Goal: Transaction & Acquisition: Obtain resource

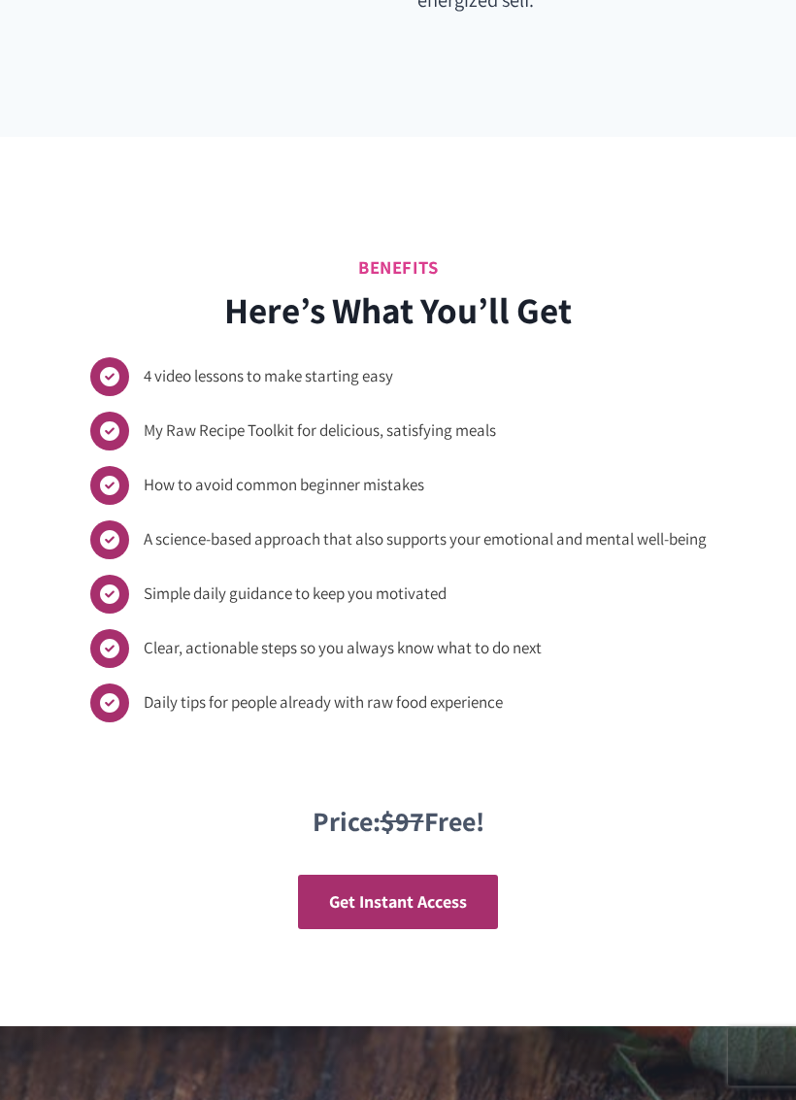
scroll to position [1939, 0]
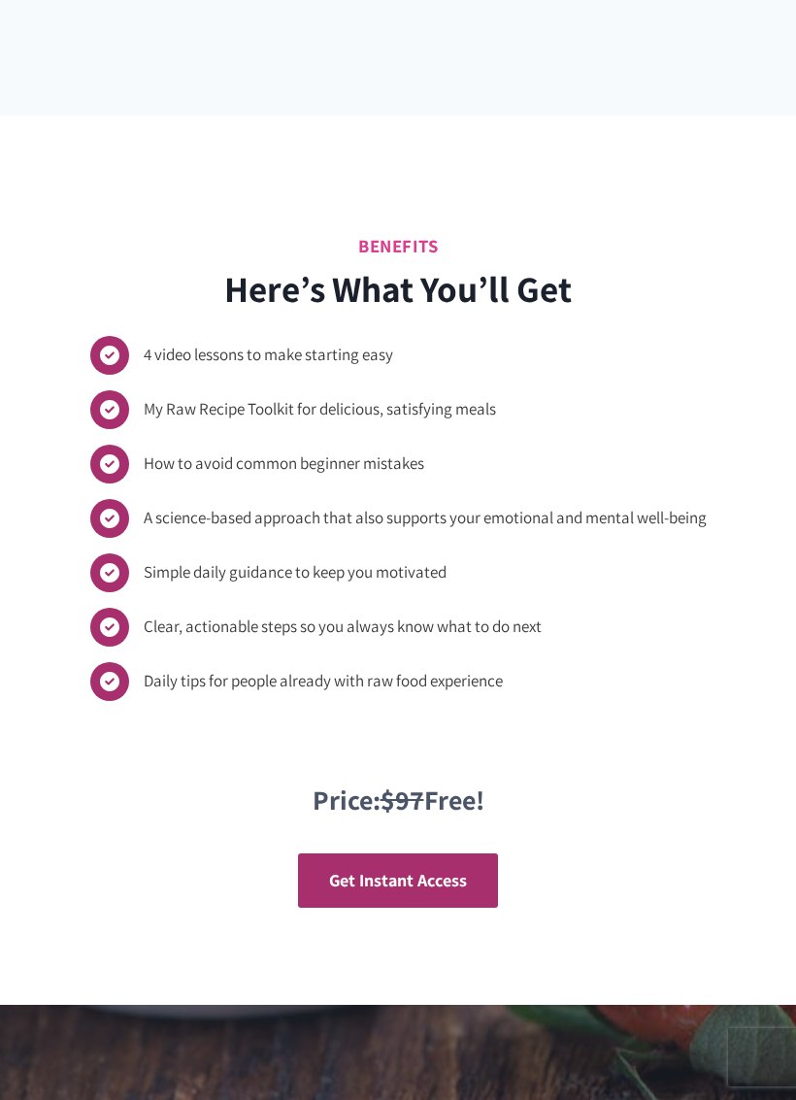
click at [455, 869] on span "Get Instant Access" at bounding box center [398, 880] width 138 height 22
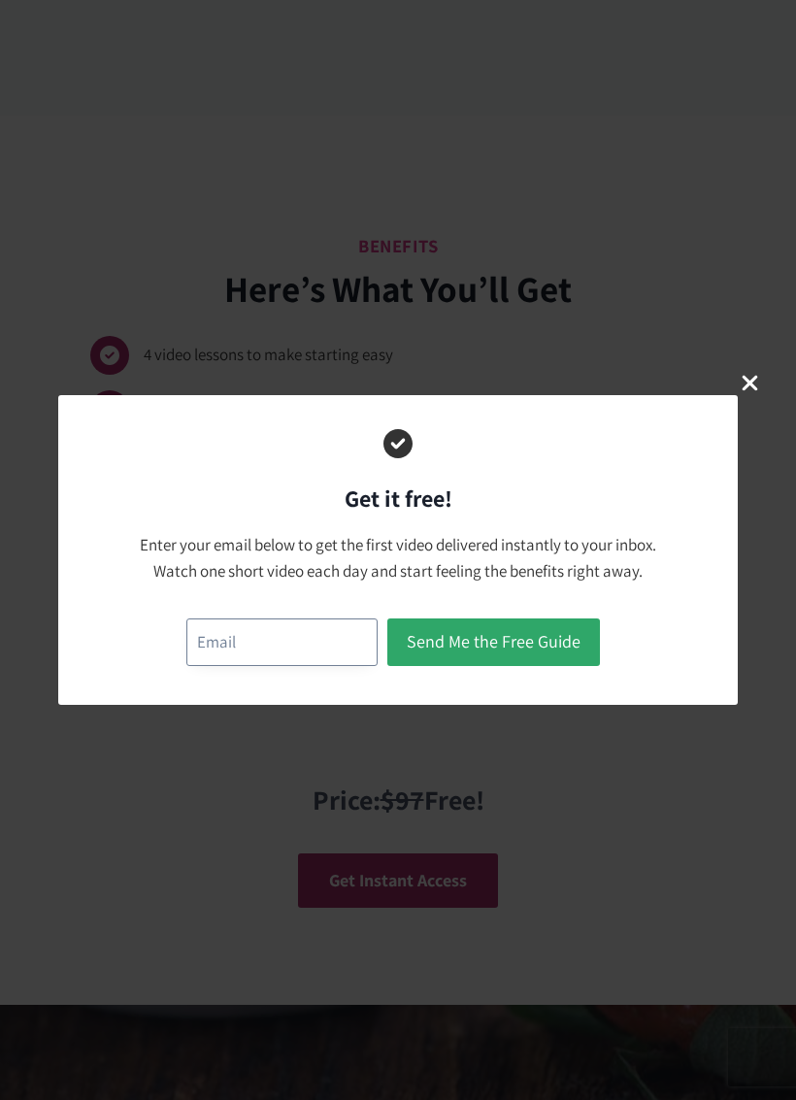
click at [346, 648] on input "email" at bounding box center [281, 643] width 191 height 48
type input "mburrelld@yahoo.com"
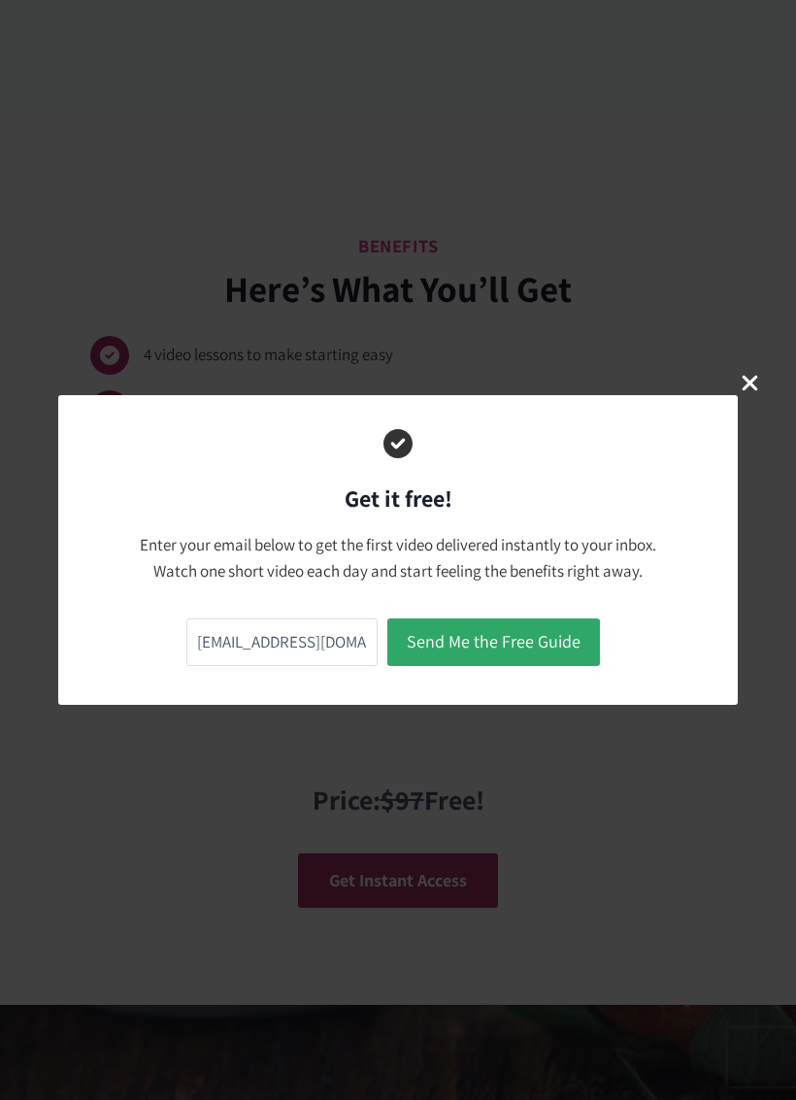
click at [553, 634] on button "Send Me the Free Guide" at bounding box center [494, 643] width 213 height 48
